Goal: Information Seeking & Learning: Learn about a topic

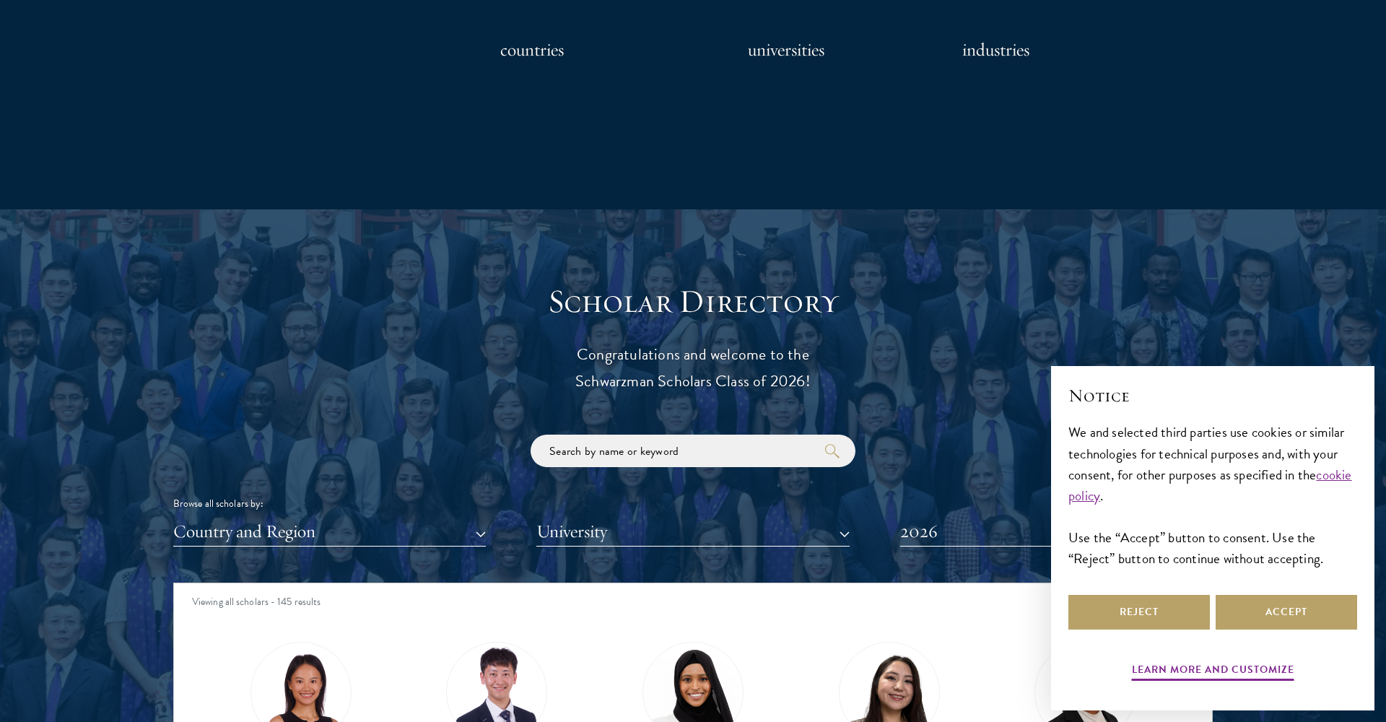
scroll to position [1601, 0]
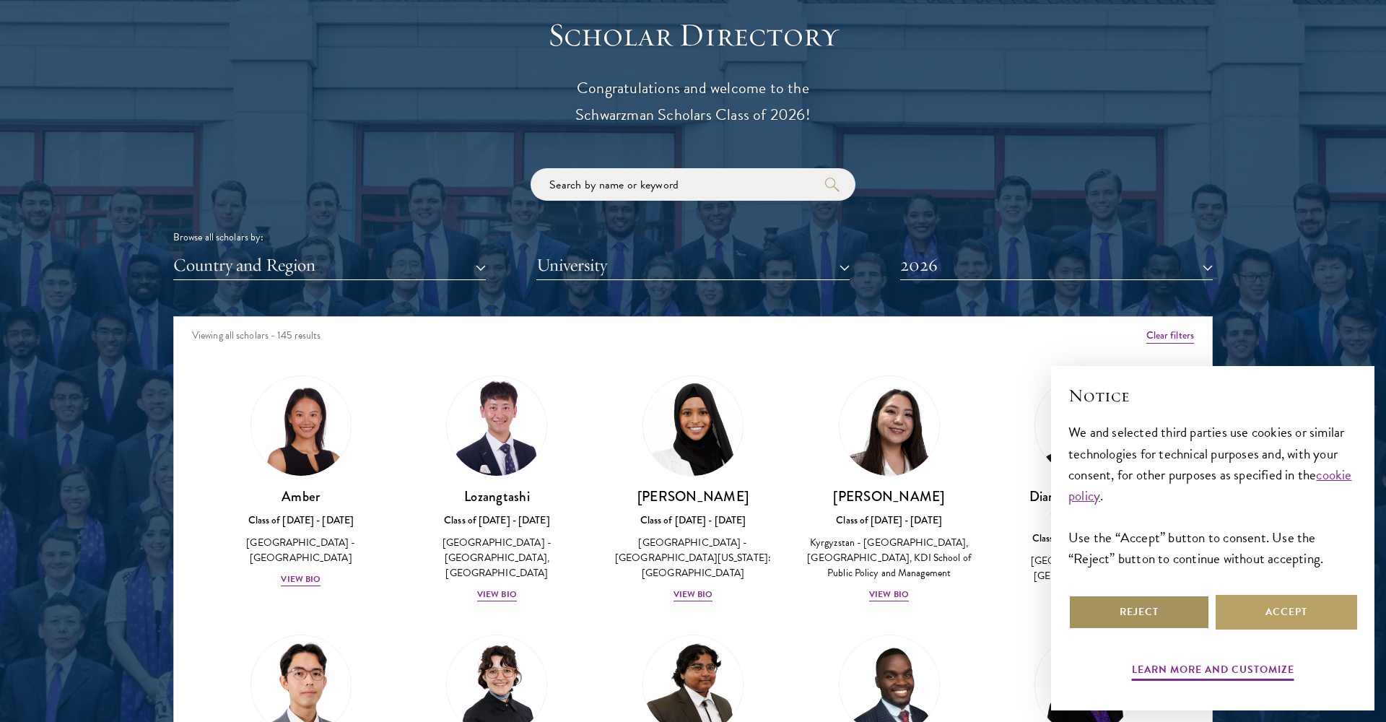
click at [1153, 604] on button "Reject" at bounding box center [1140, 612] width 142 height 35
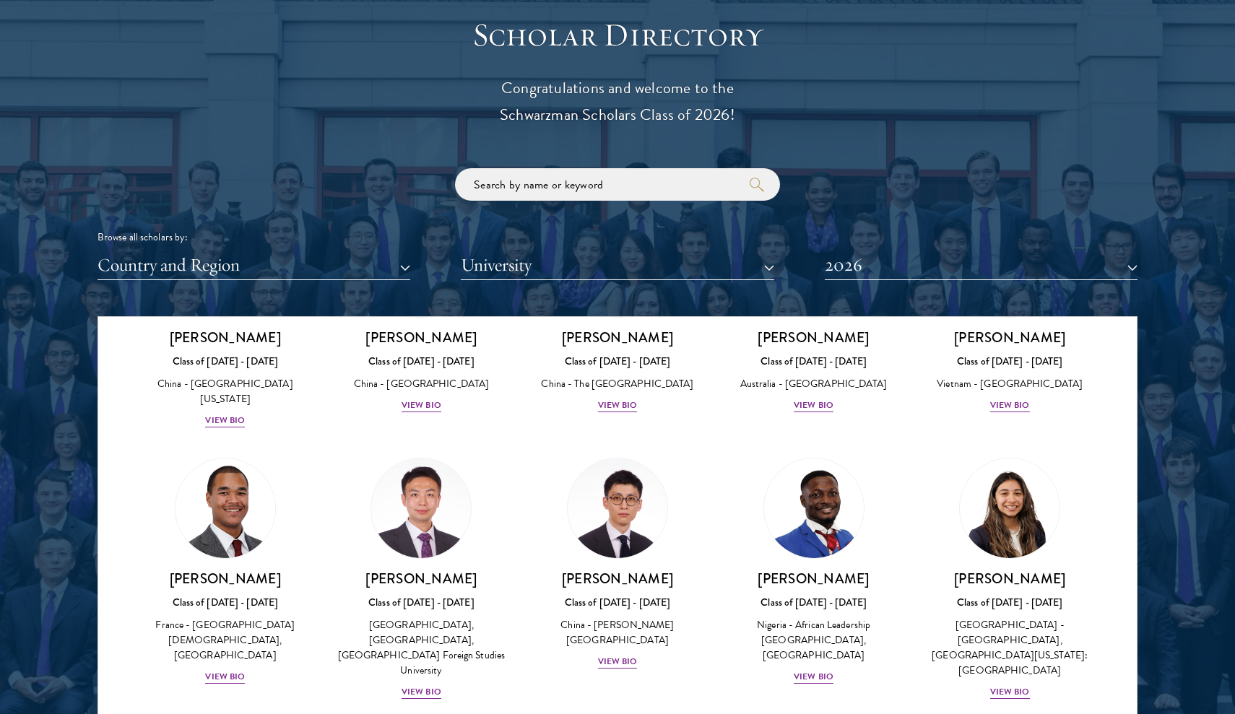
scroll to position [4146, 0]
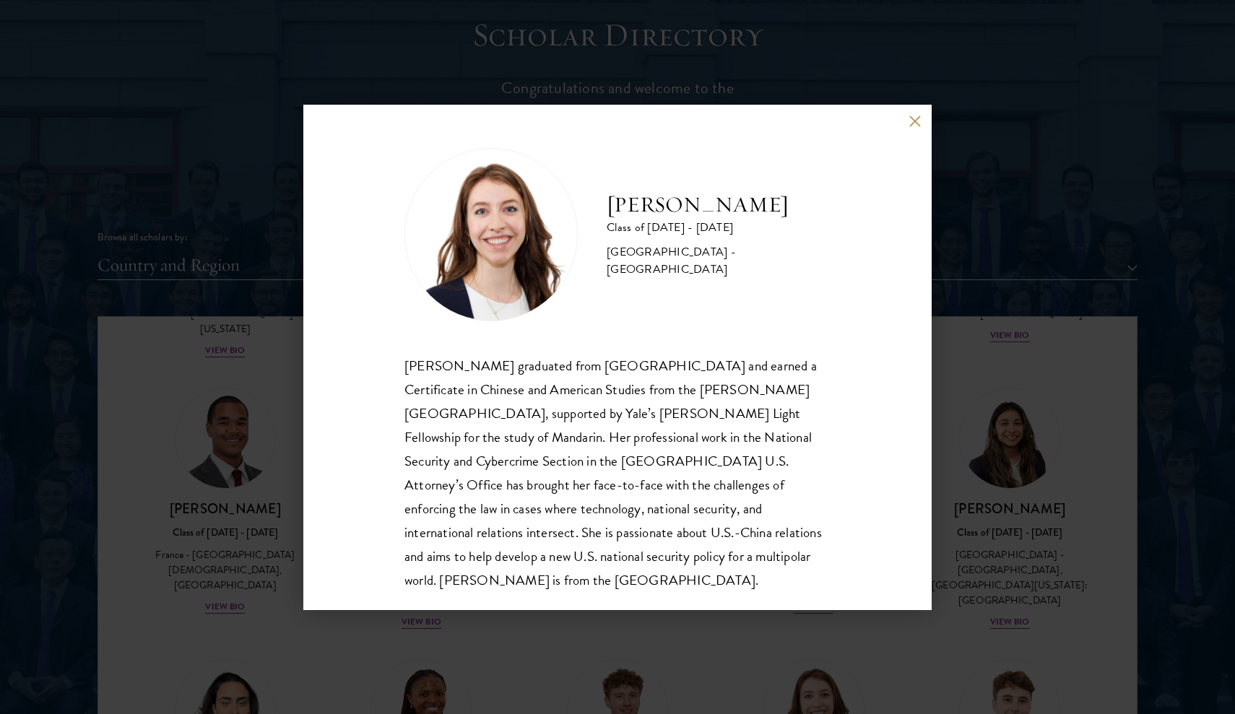
click at [916, 118] on button at bounding box center [914, 122] width 12 height 12
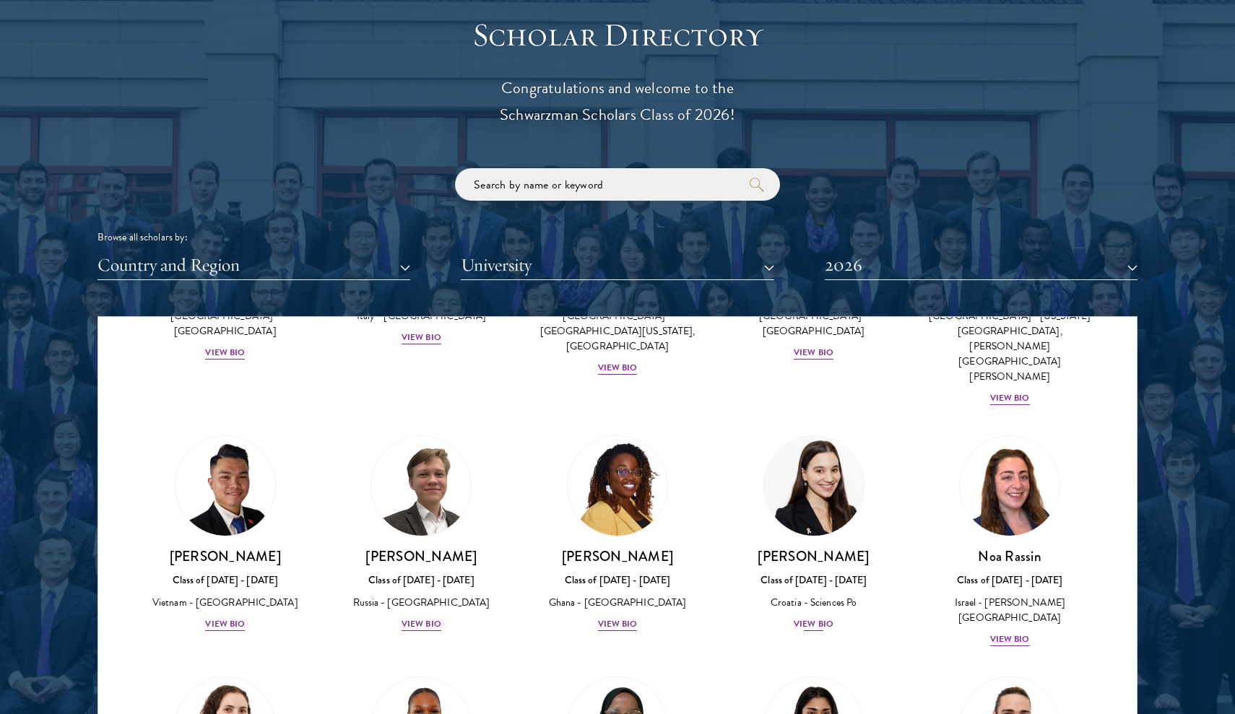
scroll to position [5220, 0]
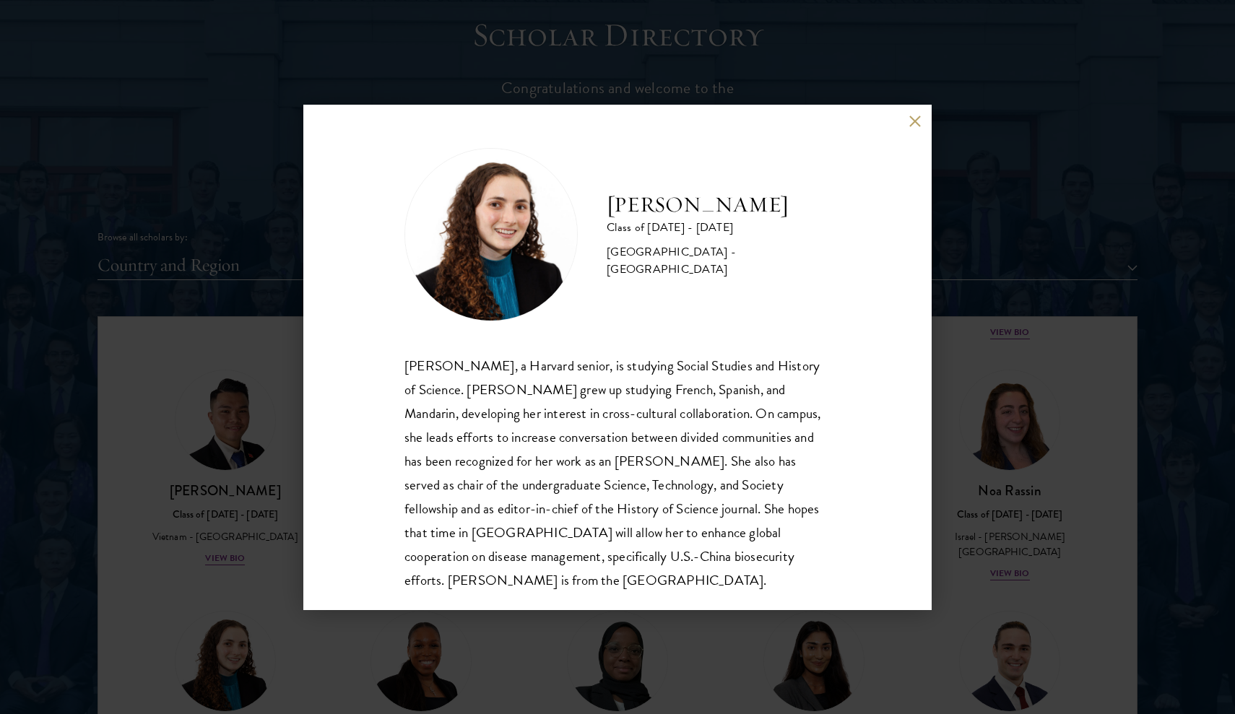
click at [913, 121] on button at bounding box center [914, 122] width 12 height 12
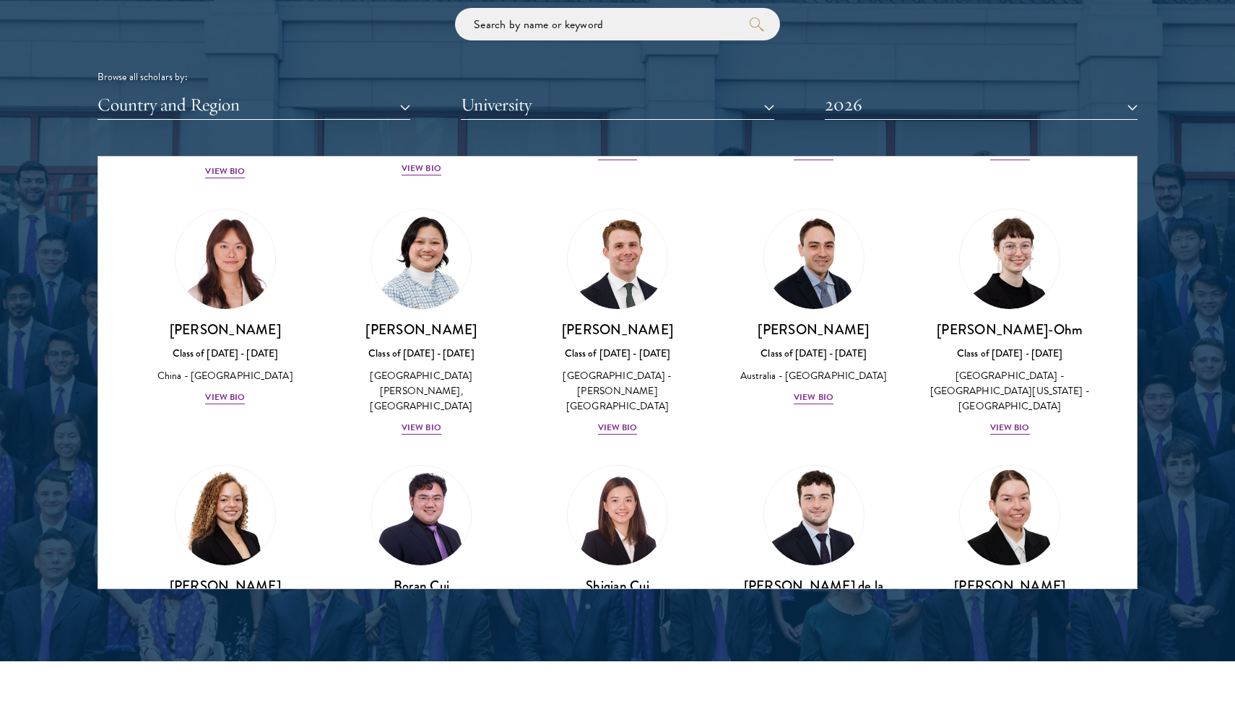
scroll to position [1363, 0]
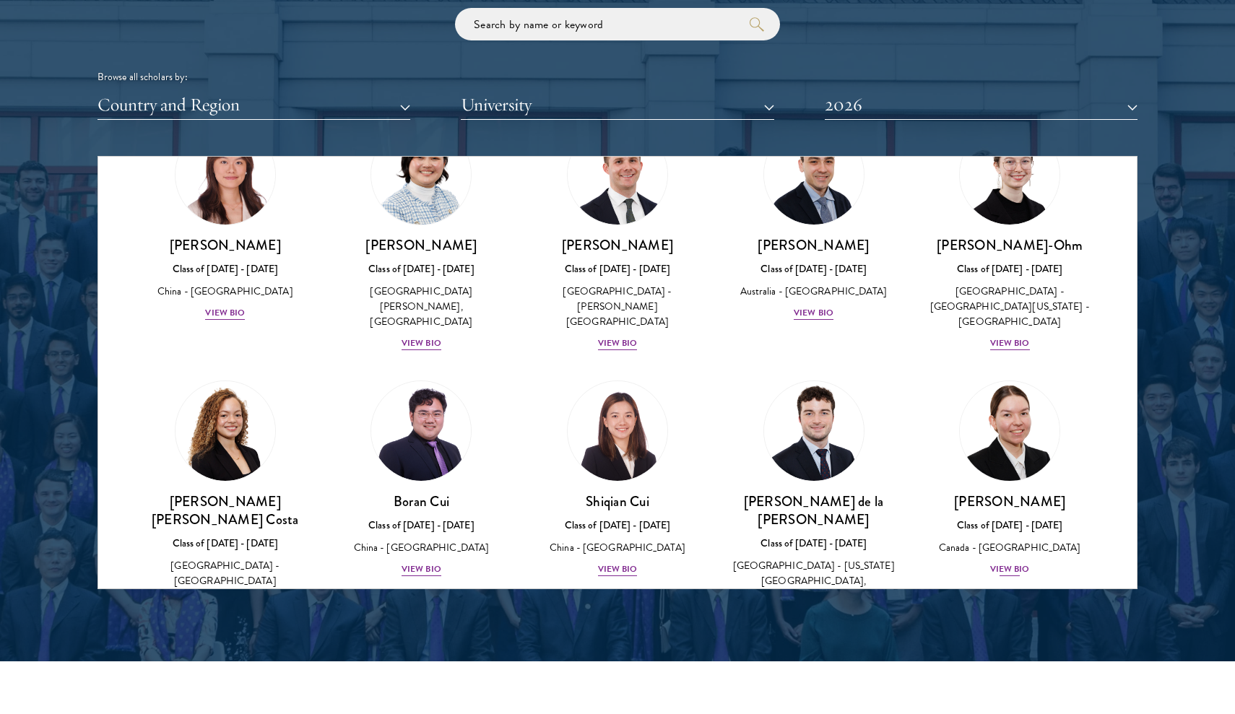
click at [1011, 562] on div "View Bio" at bounding box center [1010, 569] width 40 height 14
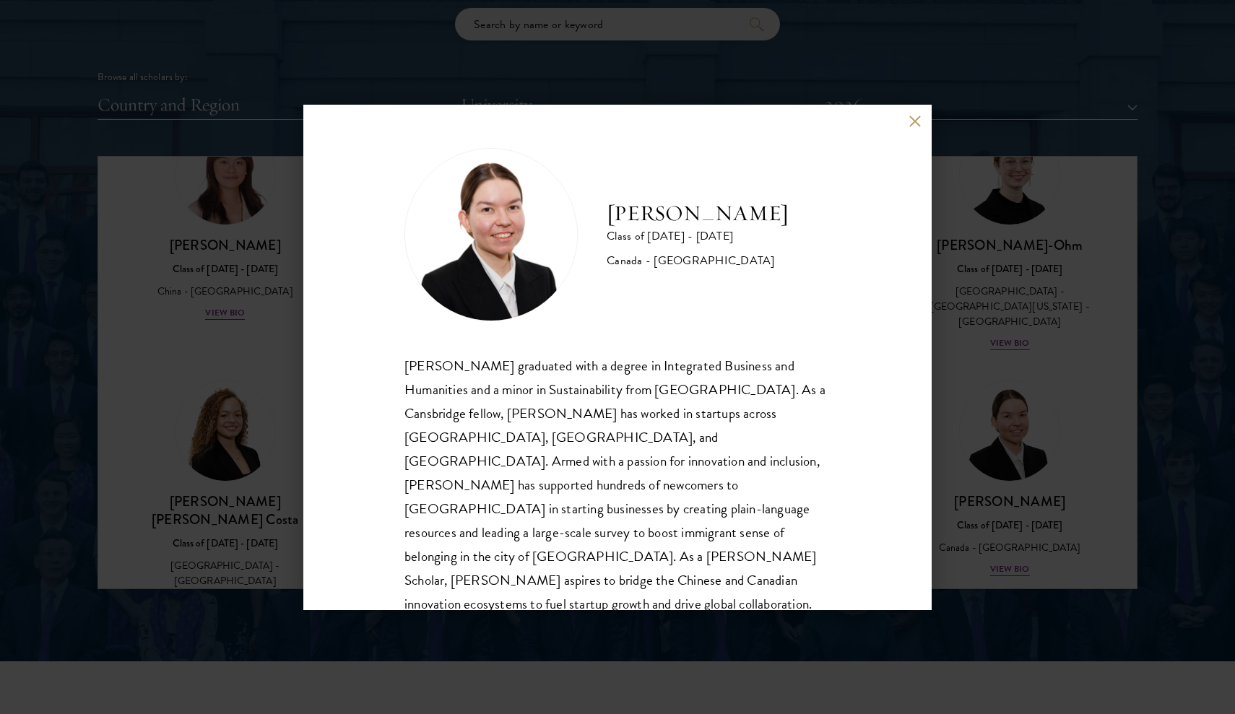
click at [914, 126] on button at bounding box center [914, 122] width 12 height 12
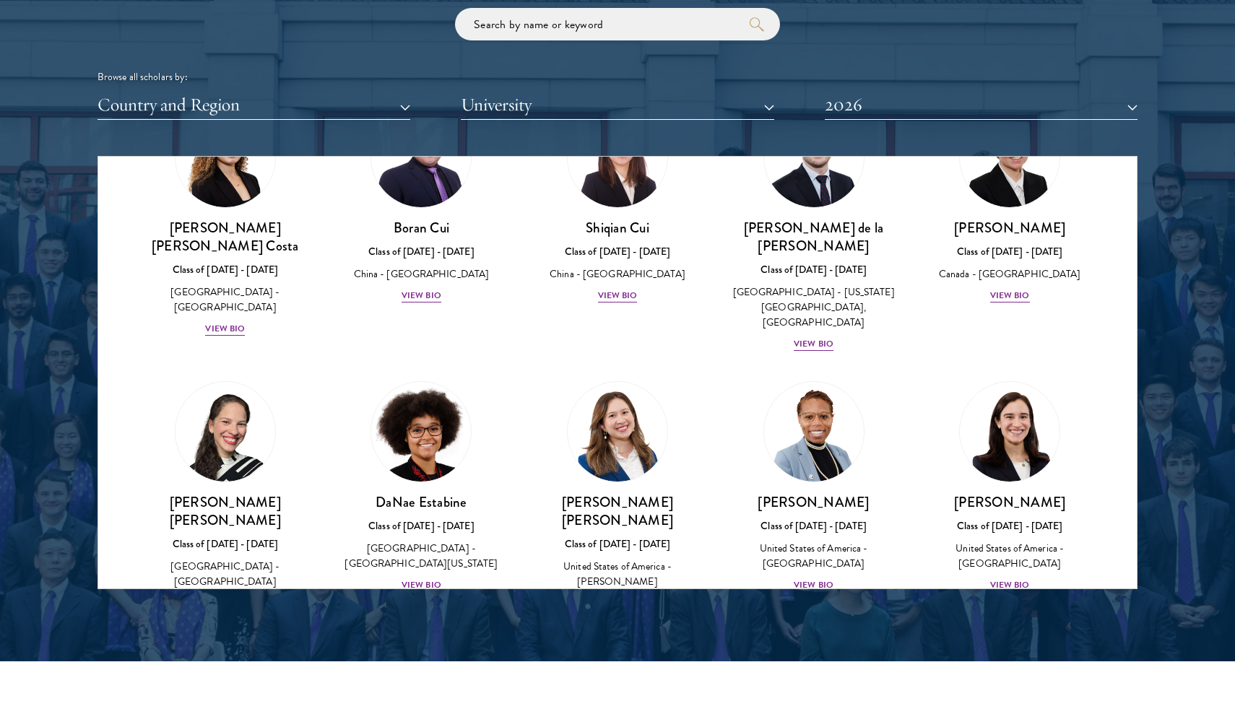
scroll to position [1638, 0]
click at [1025, 578] on div "View Bio" at bounding box center [1010, 585] width 40 height 14
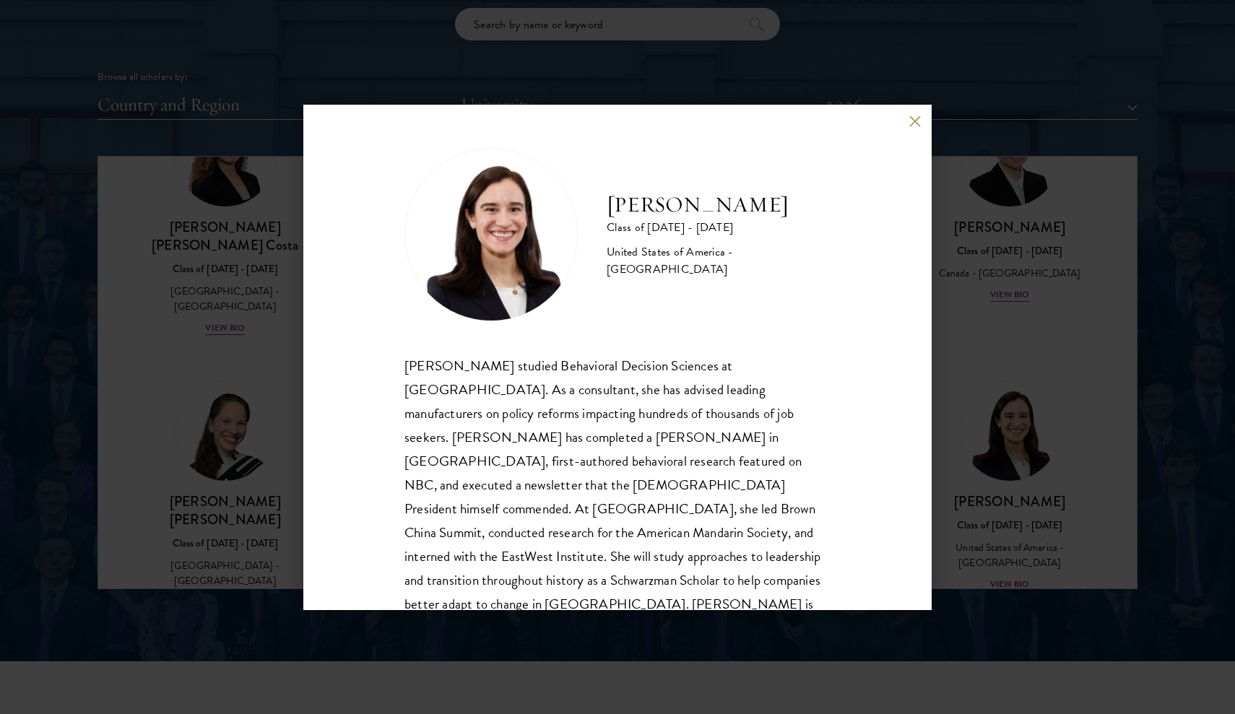
click at [913, 120] on button at bounding box center [914, 122] width 12 height 12
